Goal: Information Seeking & Learning: Learn about a topic

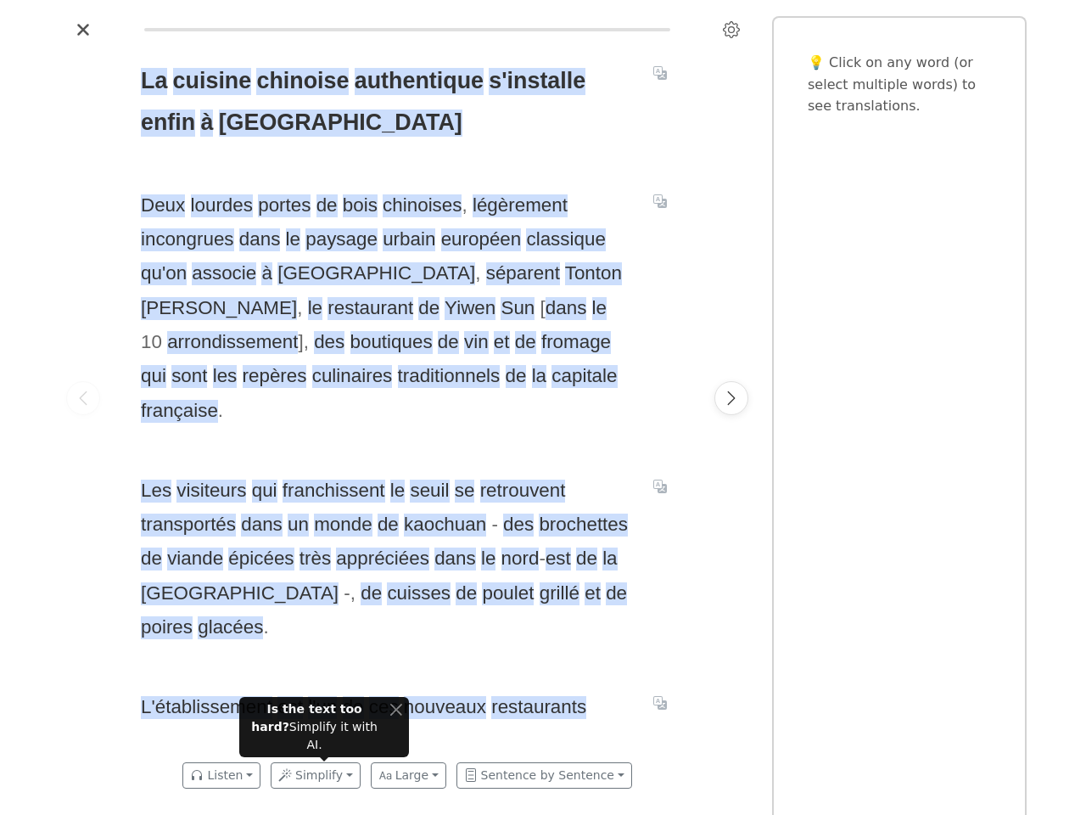
click at [543, 407] on div "La cuisine chinoise authentique s'installe enfin à Paris Deux lourdes portes de…" at bounding box center [407, 397] width 567 height 709
click at [732, 30] on icon "Settings" at bounding box center [731, 29] width 17 height 17
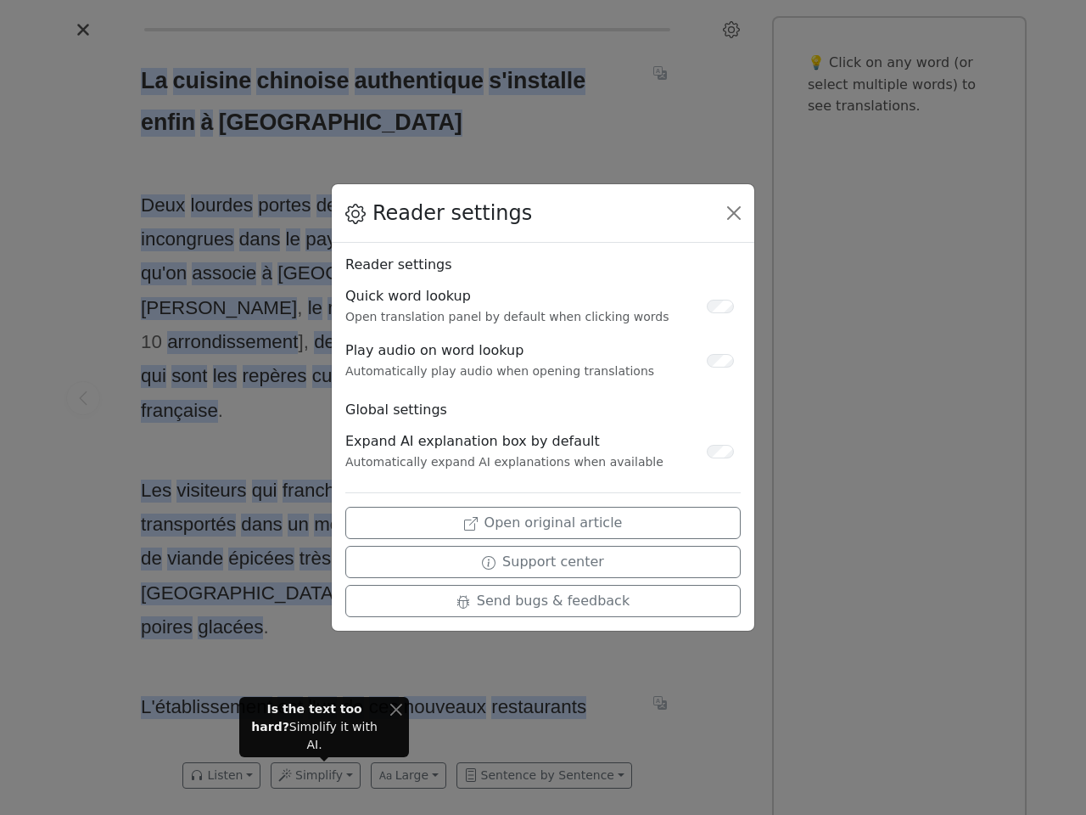
click at [83, 398] on div "Reader settings Reader settings Quick word lookup Open translation panel by def…" at bounding box center [543, 407] width 1086 height 815
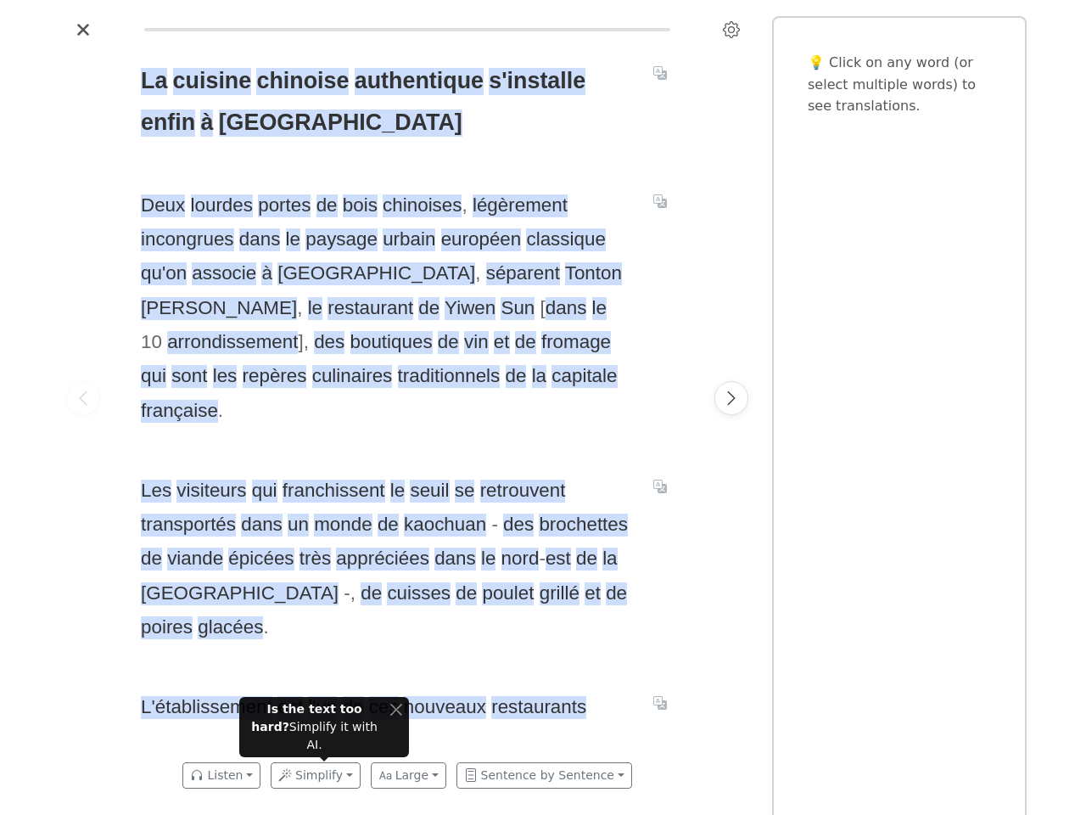
click at [153, 81] on span "La" at bounding box center [154, 81] width 26 height 27
click at [206, 81] on span "cuisine" at bounding box center [212, 81] width 79 height 27
click at [293, 81] on span "chinoise" at bounding box center [302, 81] width 93 height 27
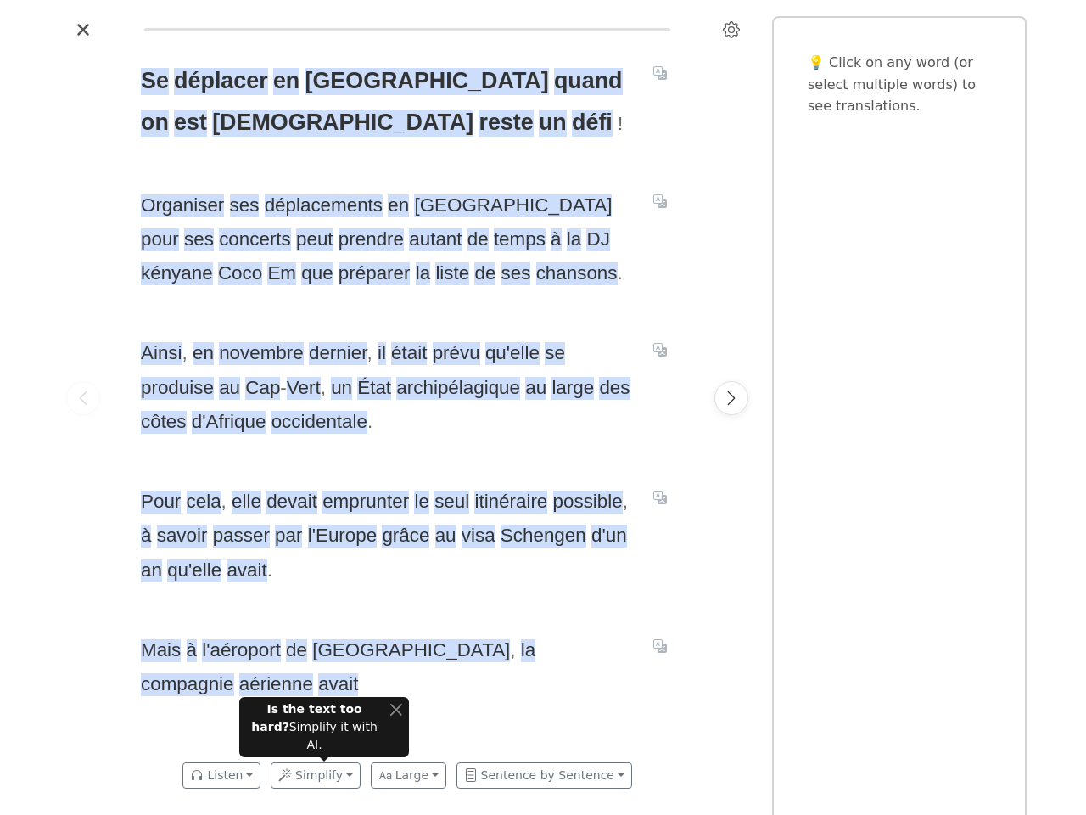
click at [543, 407] on span "Ainsi , en novembre dernier , il était prévu qu'elle se produise au Cap - Vert …" at bounding box center [387, 387] width 492 height 103
click at [732, 30] on icon "Settings" at bounding box center [731, 29] width 17 height 17
click at [217, 81] on div "Reader settings Reader settings Quick word lookup Open translation panel by def…" at bounding box center [543, 407] width 1086 height 815
click at [281, 81] on span "en" at bounding box center [286, 81] width 26 height 27
